Goal: Browse casually: Explore the website without a specific task or goal

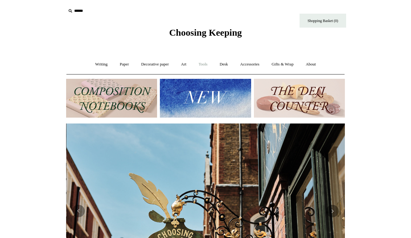
scroll to position [0, 279]
click at [257, 63] on link "Accessories +" at bounding box center [250, 64] width 30 height 16
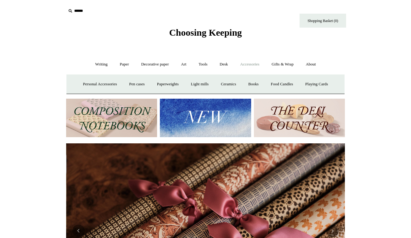
scroll to position [0, 557]
click at [87, 87] on link "Personal Accessories +" at bounding box center [99, 84] width 45 height 16
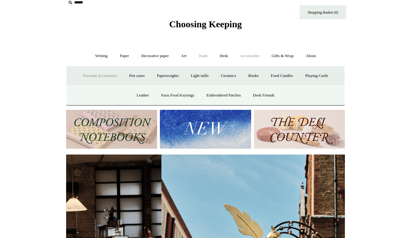
scroll to position [0, 8]
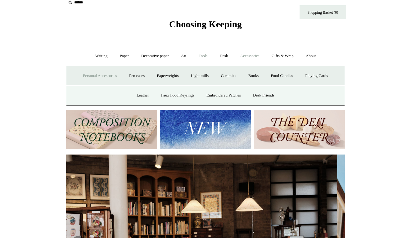
click at [205, 56] on link "Tools +" at bounding box center [203, 56] width 20 height 16
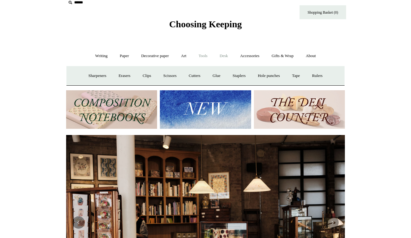
click at [226, 56] on link "Desk +" at bounding box center [224, 56] width 20 height 16
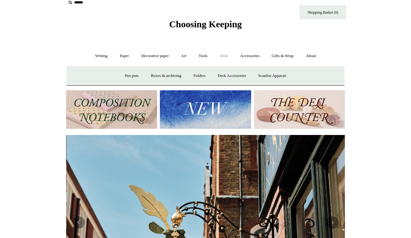
scroll to position [0, 279]
click at [168, 74] on link "Boxes & archiving" at bounding box center [166, 76] width 42 height 16
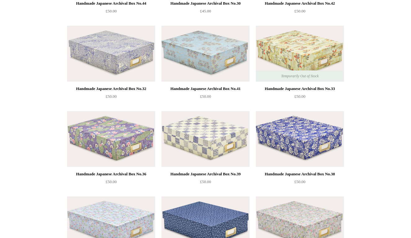
scroll to position [480, 0]
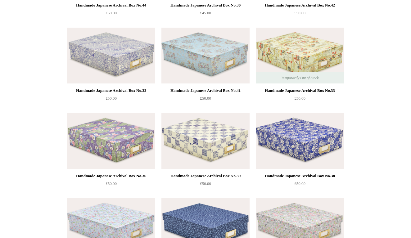
click at [116, 133] on img at bounding box center [111, 141] width 88 height 56
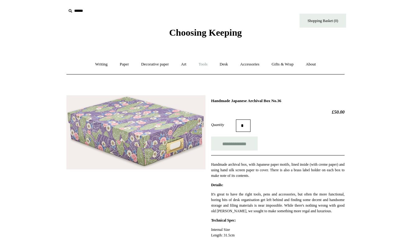
click at [203, 65] on link "Tools +" at bounding box center [203, 64] width 20 height 16
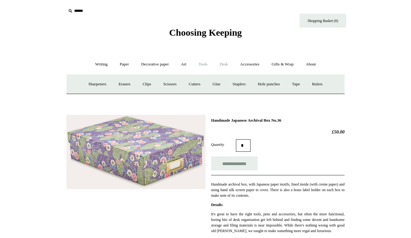
click at [228, 65] on link "Desk +" at bounding box center [224, 64] width 20 height 16
click at [233, 83] on link "Desk Accessories" at bounding box center [231, 84] width 39 height 16
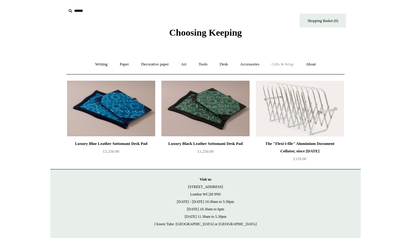
click at [281, 64] on link "Gifts & Wrap +" at bounding box center [282, 64] width 33 height 16
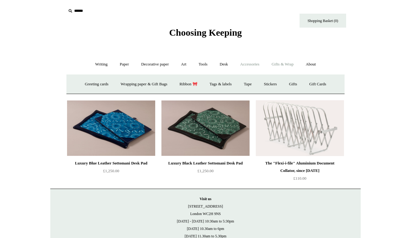
click at [256, 65] on link "Accessories +" at bounding box center [250, 64] width 30 height 16
click at [132, 82] on link "Pen cases" at bounding box center [137, 84] width 27 height 16
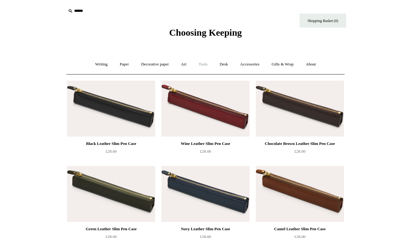
click at [202, 65] on link "Tools +" at bounding box center [203, 64] width 20 height 16
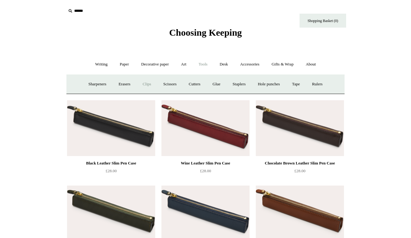
click at [144, 80] on link "Clips +" at bounding box center [147, 84] width 20 height 16
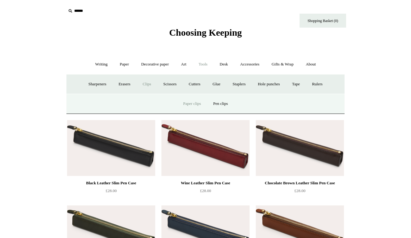
click at [195, 105] on link "Paper clips" at bounding box center [192, 104] width 29 height 16
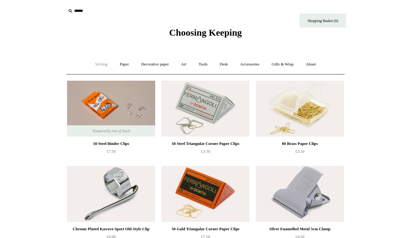
click at [99, 61] on link "Writing +" at bounding box center [102, 64] width 24 height 16
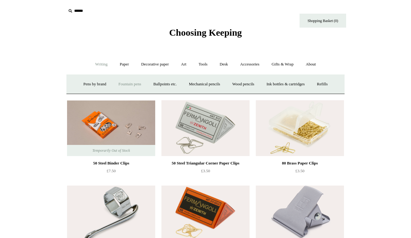
click at [126, 82] on link "Fountain pens +" at bounding box center [130, 84] width 34 height 16
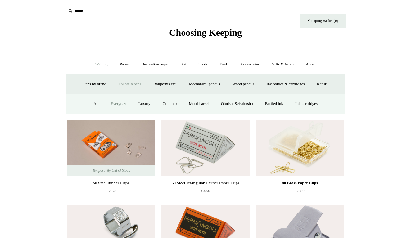
click at [110, 104] on link "Everyday" at bounding box center [118, 104] width 27 height 16
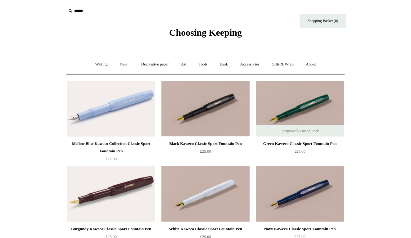
click at [122, 64] on link "Paper +" at bounding box center [124, 64] width 20 height 16
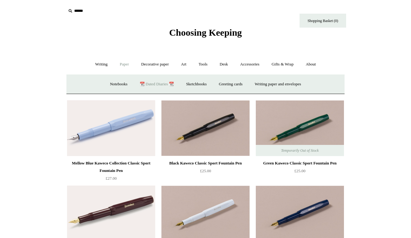
click at [153, 82] on link "📆 Dated Diaries 📆" at bounding box center [156, 84] width 45 height 16
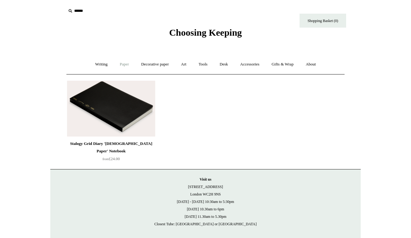
click at [121, 63] on link "Paper +" at bounding box center [124, 64] width 20 height 16
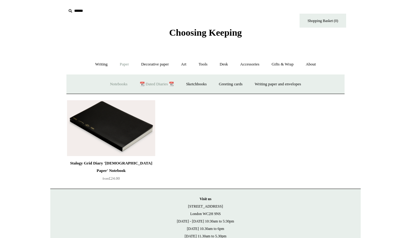
click at [110, 83] on link "Notebooks +" at bounding box center [118, 84] width 29 height 16
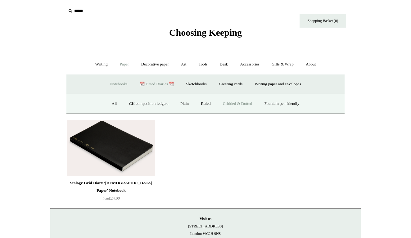
click at [229, 102] on link "Gridded & Dotted" at bounding box center [237, 104] width 41 height 16
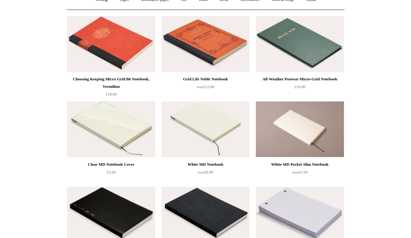
scroll to position [133, 0]
